Goal: Browse casually: Explore the website without a specific task or goal

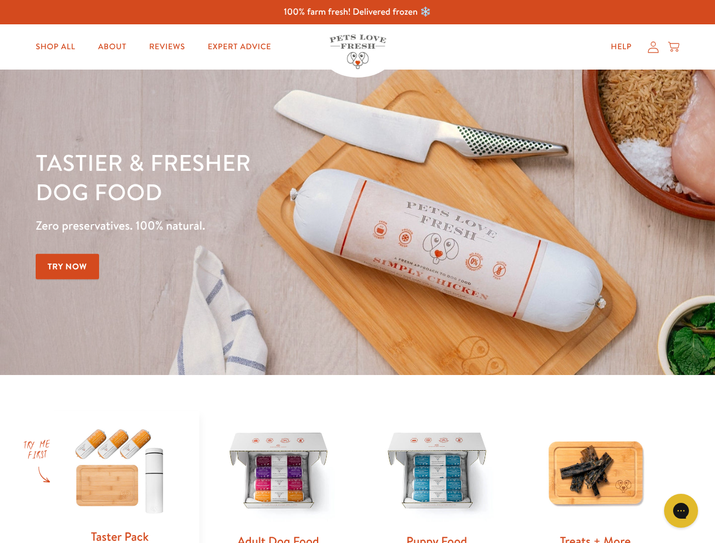
click at [357, 272] on div "Tastier & fresher dog food Zero preservatives. 100% natural. Try Now" at bounding box center [250, 222] width 429 height 149
click at [681, 511] on icon "Gorgias live chat" at bounding box center [680, 511] width 11 height 11
